Goal: Information Seeking & Learning: Learn about a topic

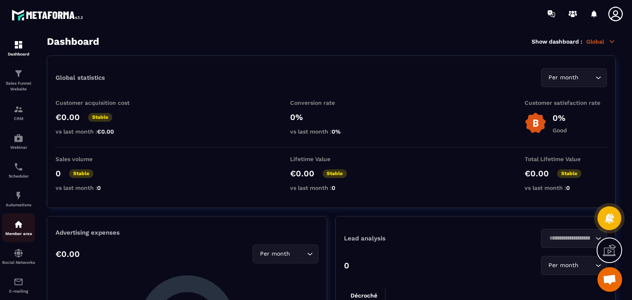
click at [14, 226] on img at bounding box center [19, 225] width 10 height 10
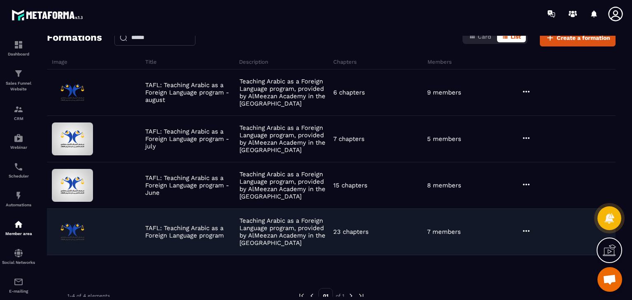
scroll to position [41, 0]
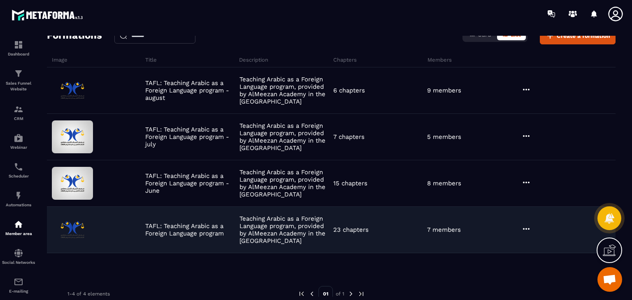
click at [522, 230] on icon at bounding box center [526, 229] width 10 height 10
click at [532, 241] on button "Edit" at bounding box center [546, 246] width 49 height 15
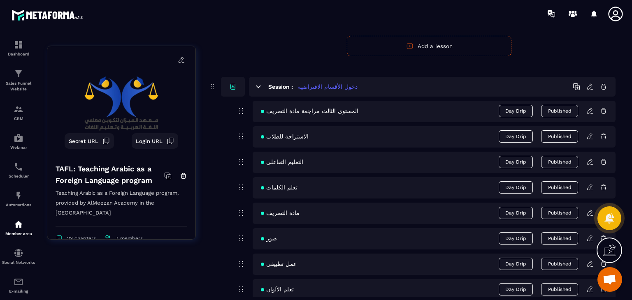
scroll to position [2551, 0]
click at [589, 186] on icon at bounding box center [589, 187] width 7 height 7
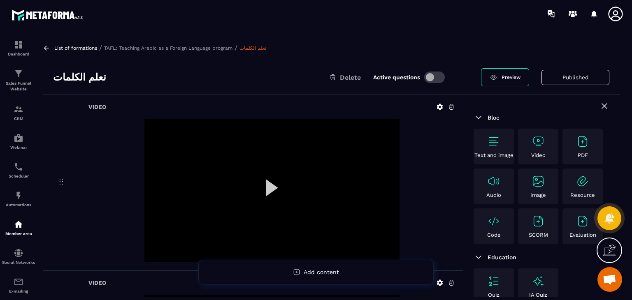
click at [259, 189] on div at bounding box center [271, 191] width 255 height 144
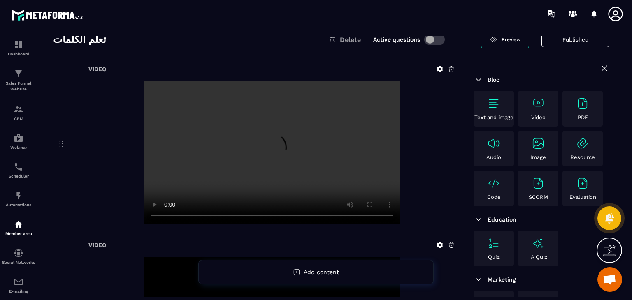
scroll to position [41, 0]
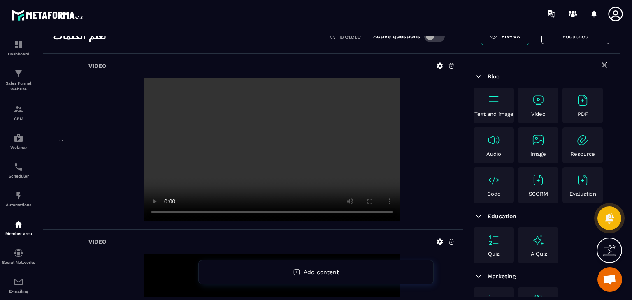
click at [319, 165] on video at bounding box center [271, 150] width 255 height 144
drag, startPoint x: 311, startPoint y: 160, endPoint x: 407, endPoint y: 190, distance: 99.9
click at [407, 189] on div at bounding box center [271, 150] width 367 height 144
click at [193, 169] on video at bounding box center [271, 150] width 255 height 144
click at [217, 145] on video at bounding box center [271, 150] width 255 height 144
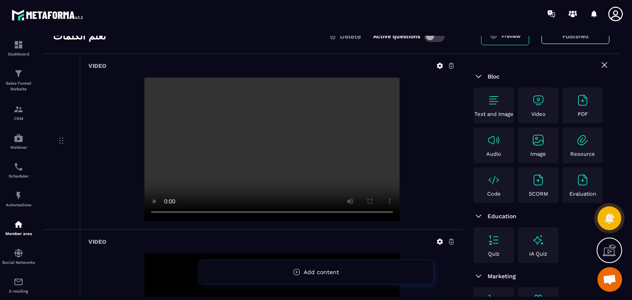
click at [223, 145] on video at bounding box center [271, 150] width 255 height 144
drag, startPoint x: 223, startPoint y: 145, endPoint x: 146, endPoint y: 11, distance: 153.8
click at [221, 143] on video at bounding box center [271, 150] width 255 height 144
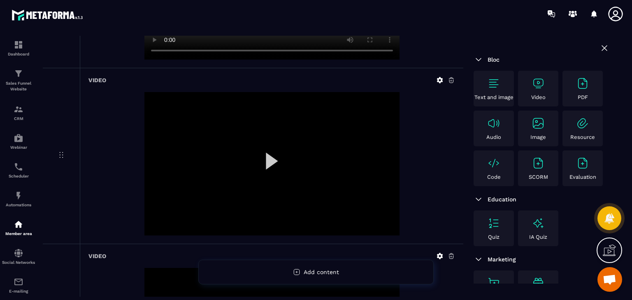
scroll to position [206, 0]
click at [263, 153] on div at bounding box center [271, 161] width 255 height 144
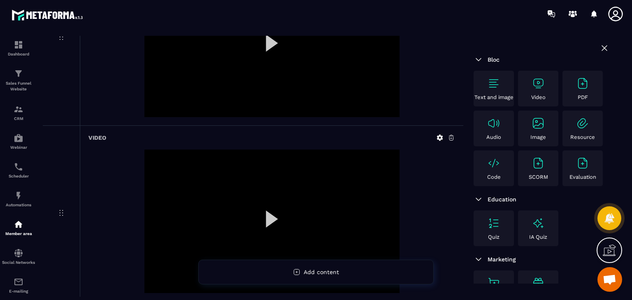
scroll to position [460, 0]
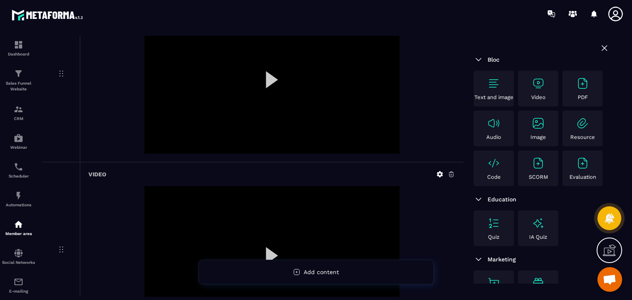
click at [238, 74] on div at bounding box center [271, 83] width 255 height 144
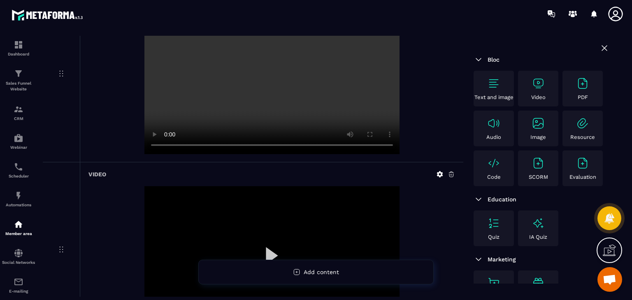
click at [230, 108] on video at bounding box center [271, 83] width 255 height 144
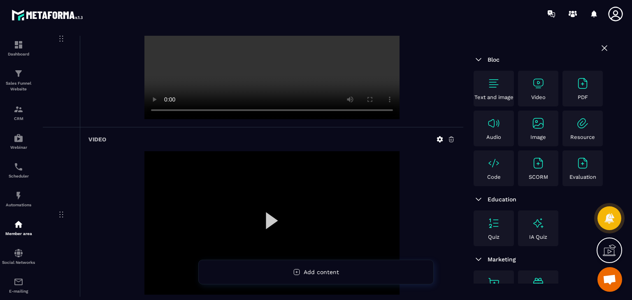
scroll to position [543, 0]
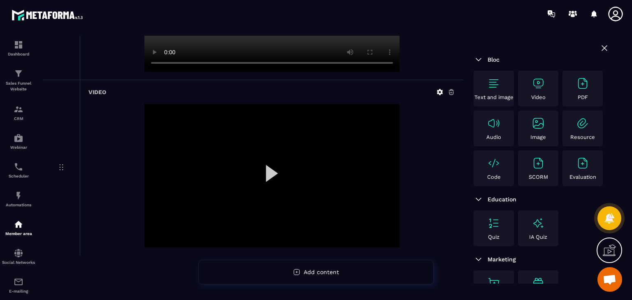
click at [258, 169] on div at bounding box center [271, 176] width 255 height 144
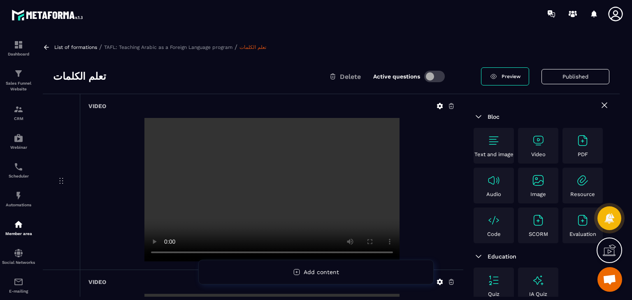
scroll to position [0, 0]
click at [49, 49] on icon at bounding box center [46, 47] width 7 height 7
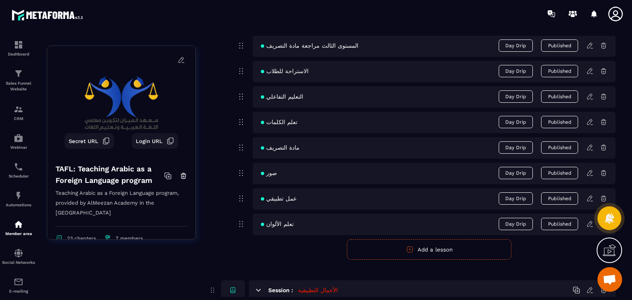
scroll to position [2592, 0]
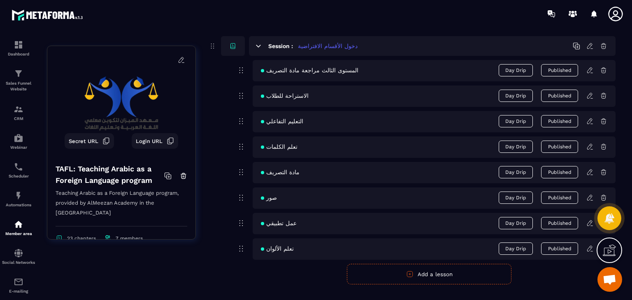
click at [592, 171] on icon at bounding box center [589, 172] width 7 height 7
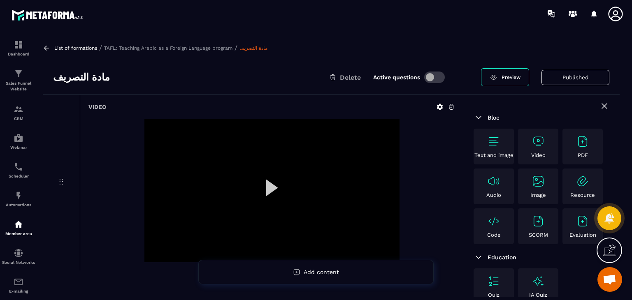
click at [82, 81] on h3 "مادة التصريف" at bounding box center [81, 77] width 57 height 13
copy div "مادة التصريف"
click at [280, 200] on div at bounding box center [271, 191] width 255 height 144
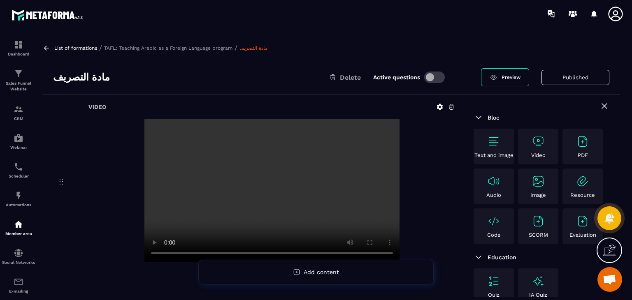
click at [44, 49] on icon at bounding box center [46, 47] width 7 height 7
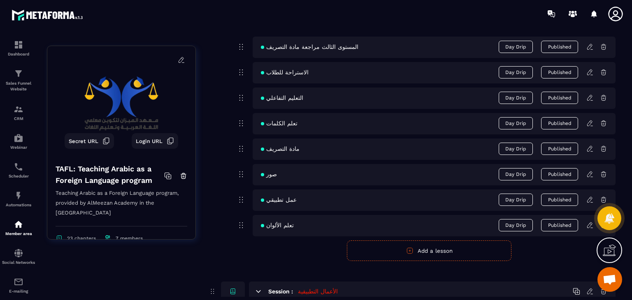
scroll to position [2592, 0]
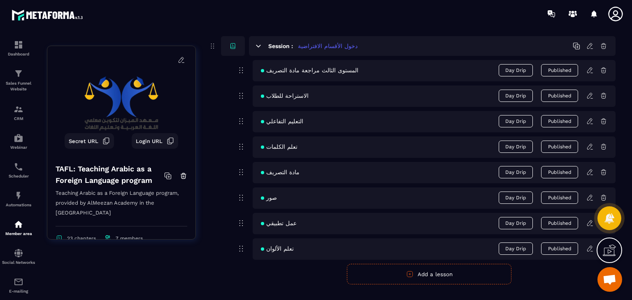
click at [591, 195] on icon at bounding box center [589, 197] width 5 height 5
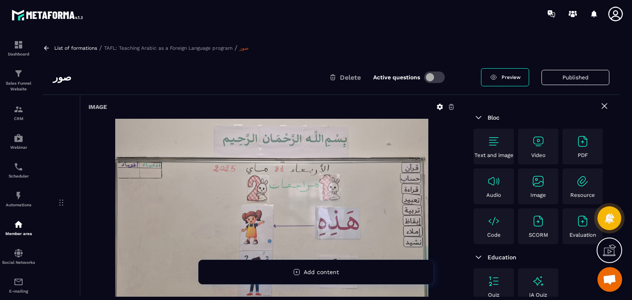
click at [298, 118] on div "Image" at bounding box center [271, 203] width 383 height 217
